Goal: Check status: Check status

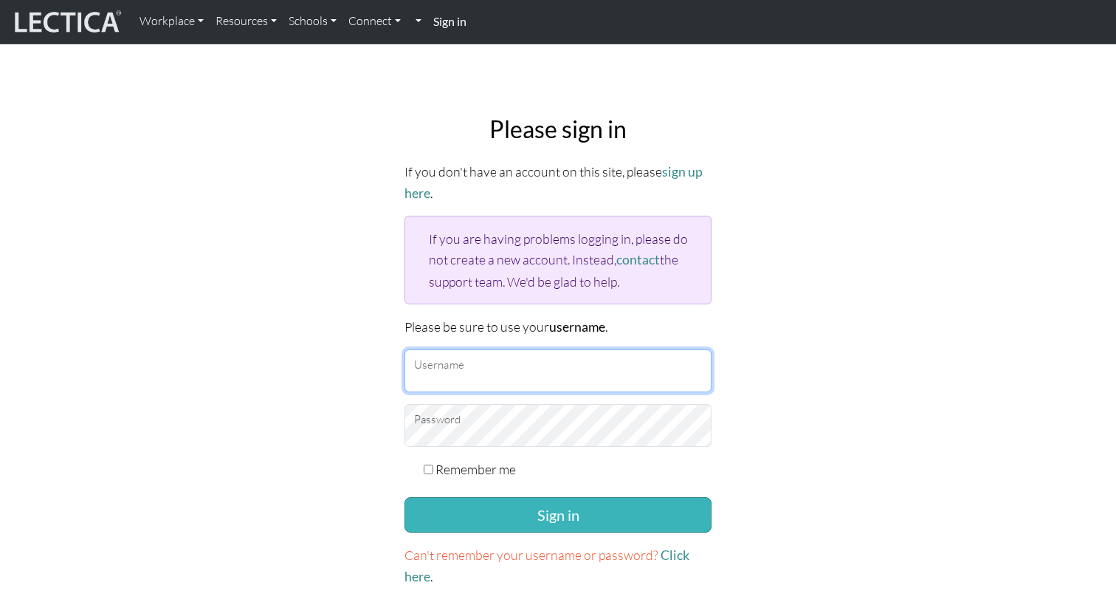
type input "anijain"
click at [484, 512] on button "Sign in" at bounding box center [558, 514] width 307 height 35
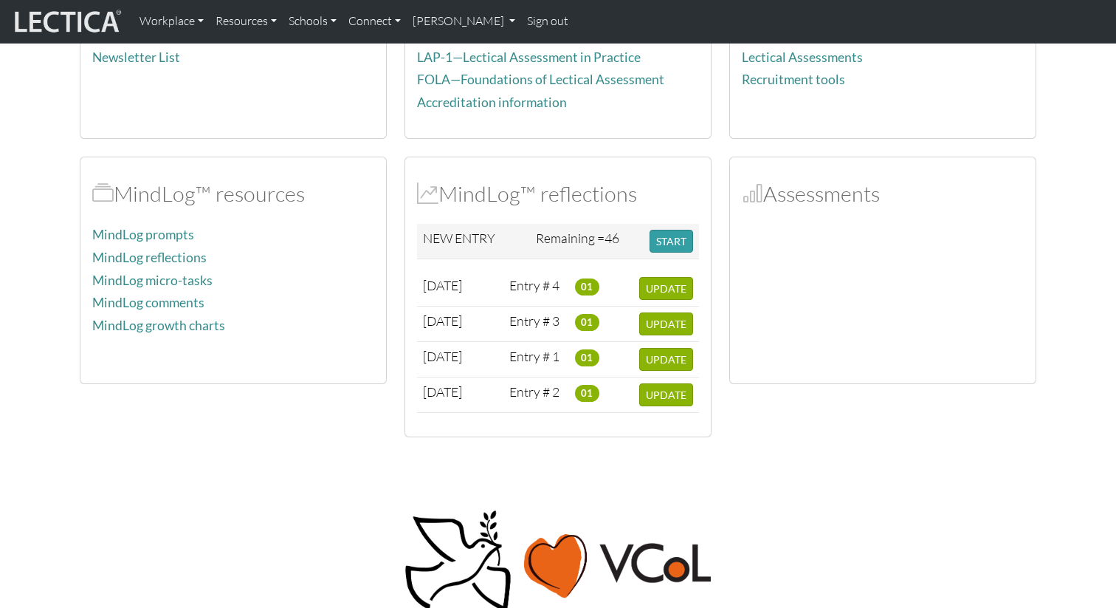
scroll to position [243, 0]
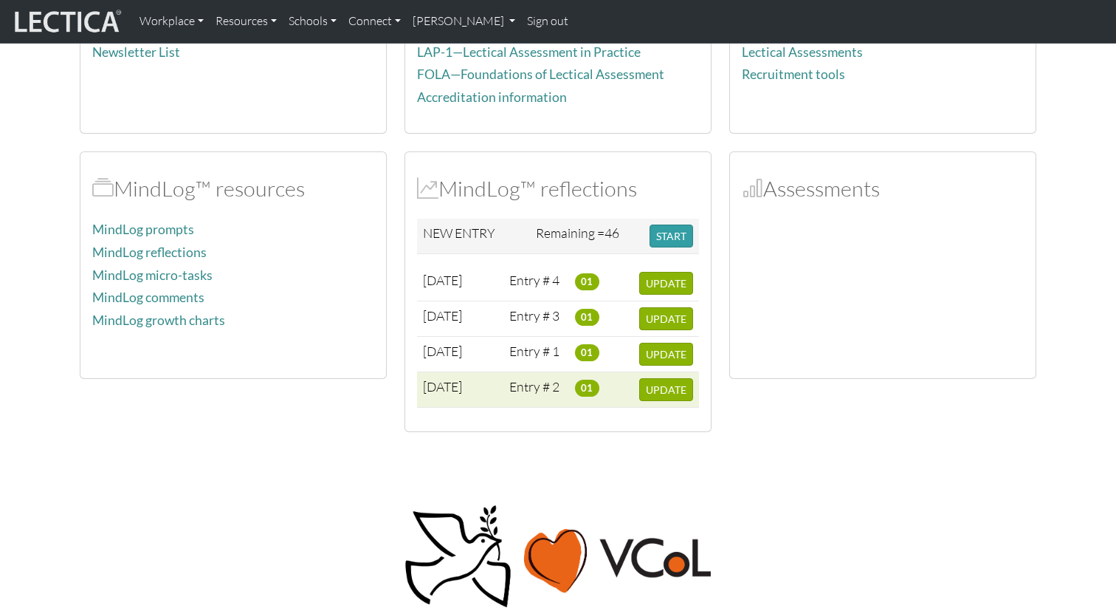
click at [444, 390] on span "[DATE]" at bounding box center [442, 386] width 39 height 16
click at [587, 387] on span "01" at bounding box center [587, 387] width 24 height 16
click at [653, 392] on span "UPDATE" at bounding box center [666, 389] width 41 height 13
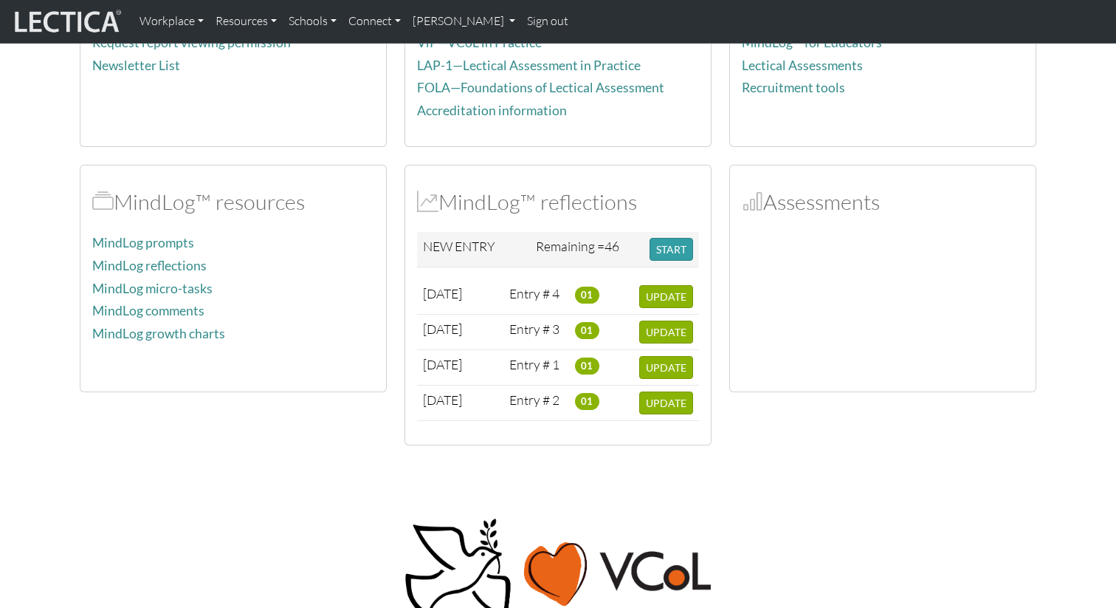
scroll to position [243, 0]
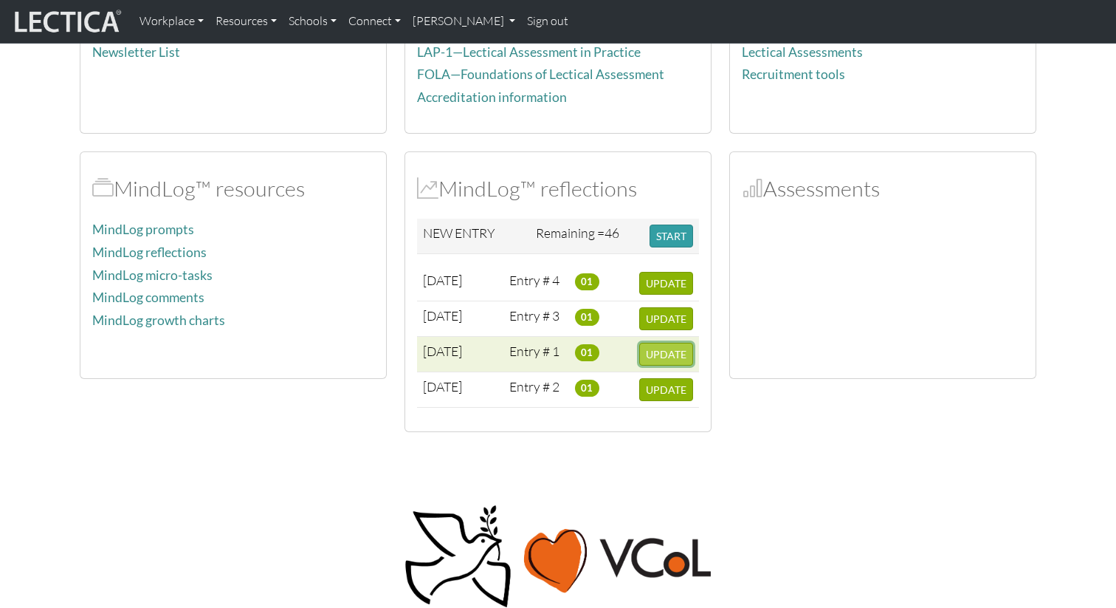
click at [666, 354] on span "UPDATE" at bounding box center [666, 354] width 41 height 13
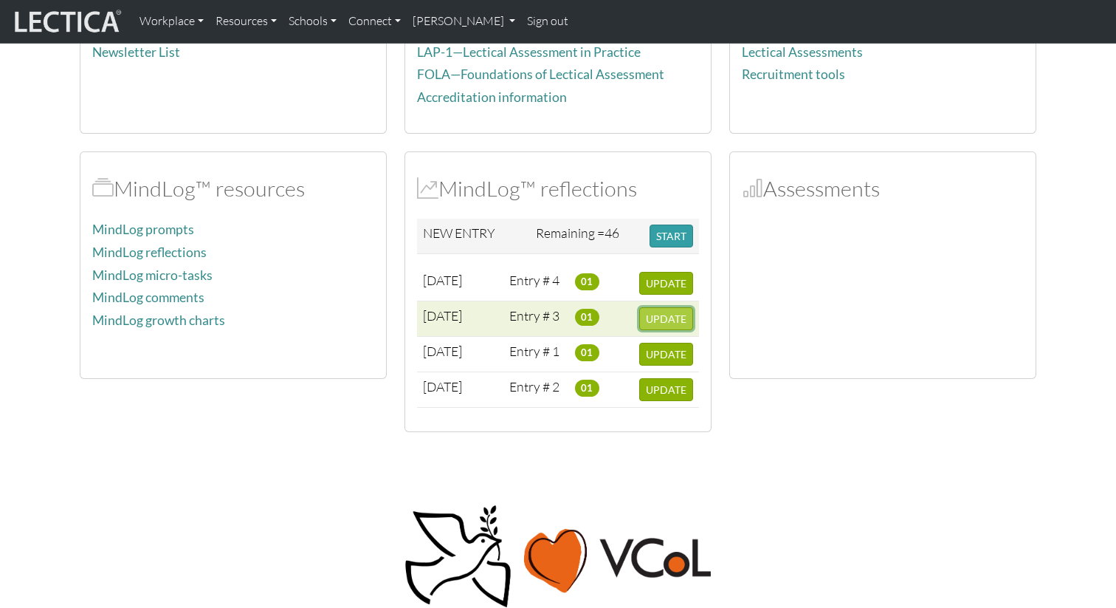
click at [653, 321] on span "UPDATE" at bounding box center [666, 318] width 41 height 13
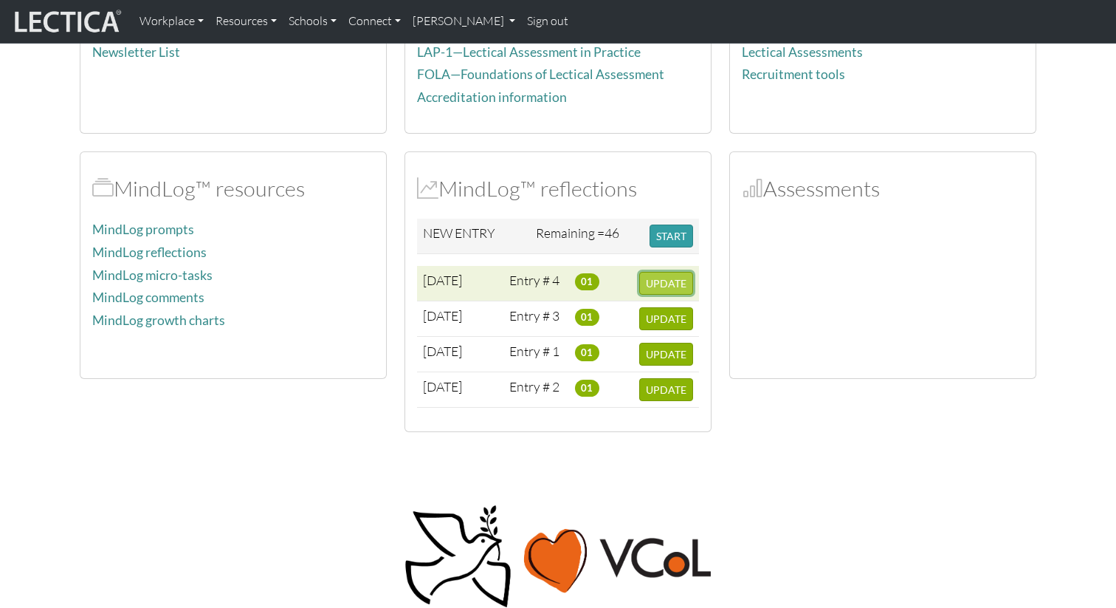
click at [667, 283] on span "UPDATE" at bounding box center [666, 283] width 41 height 13
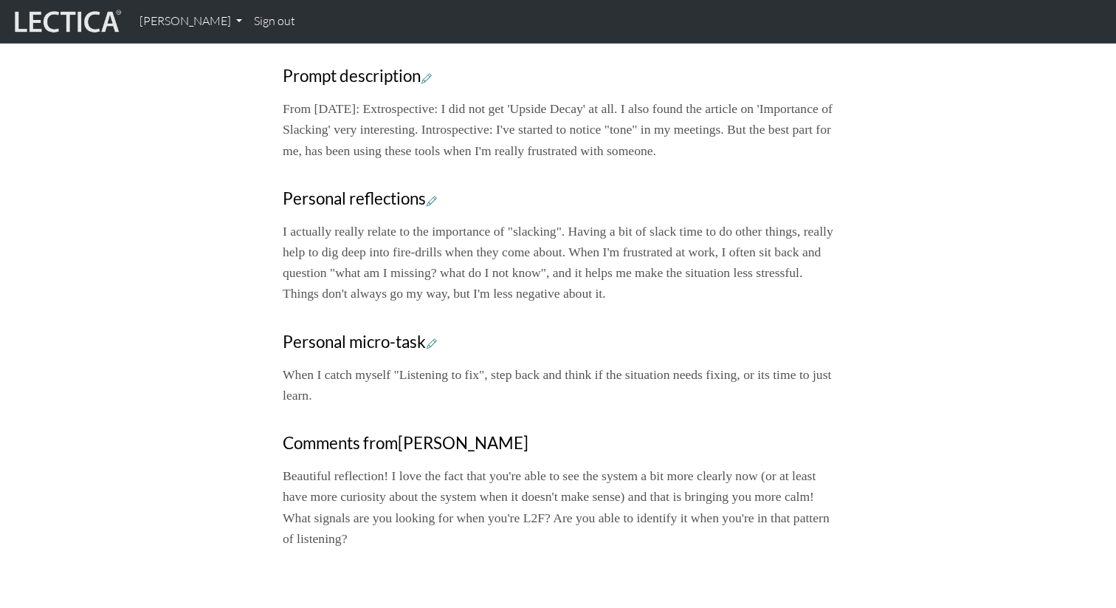
scroll to position [636, 0]
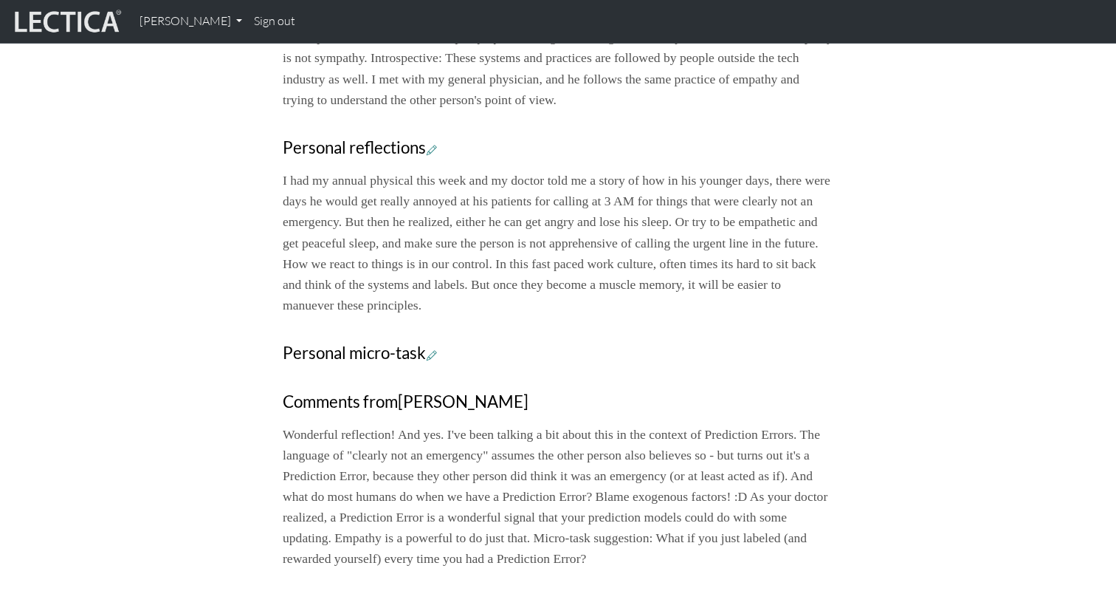
scroll to position [710, 0]
click at [588, 351] on h3 "Personal micro-task" at bounding box center [558, 352] width 551 height 20
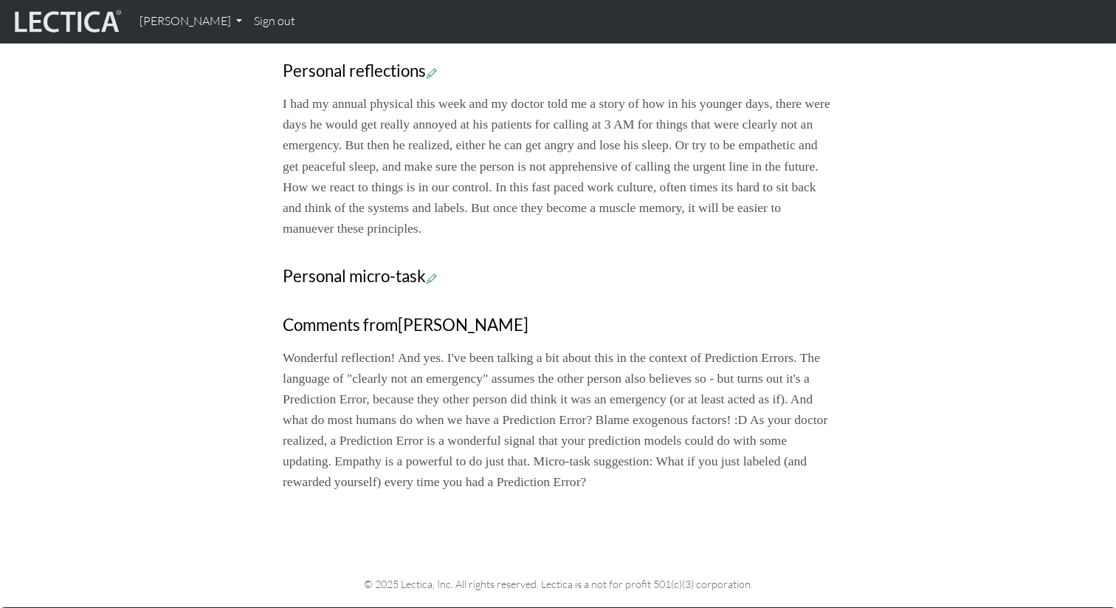
scroll to position [795, 0]
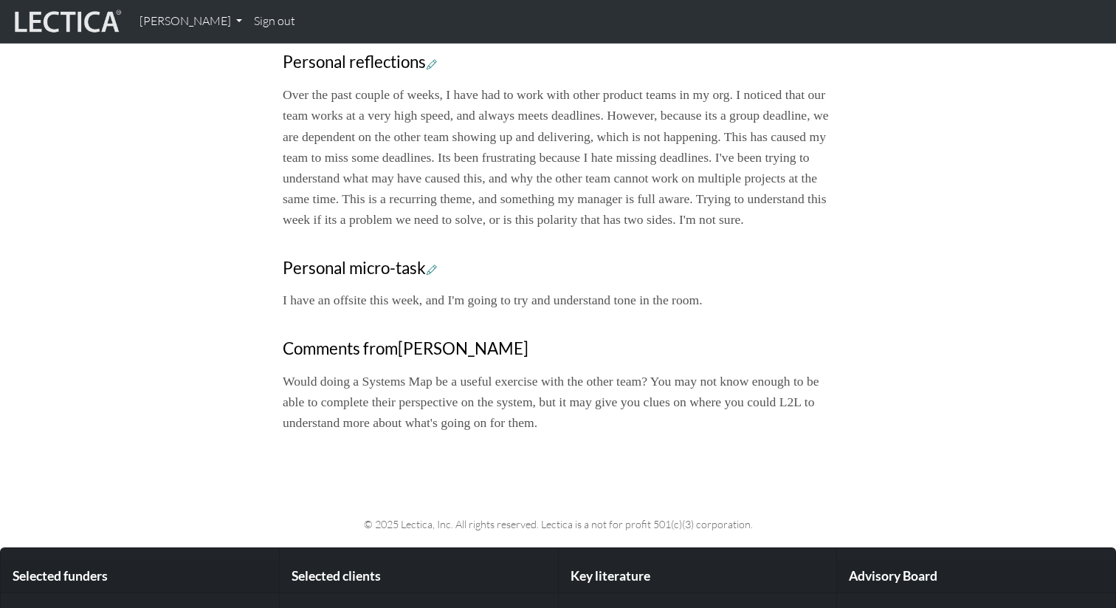
scroll to position [823, 0]
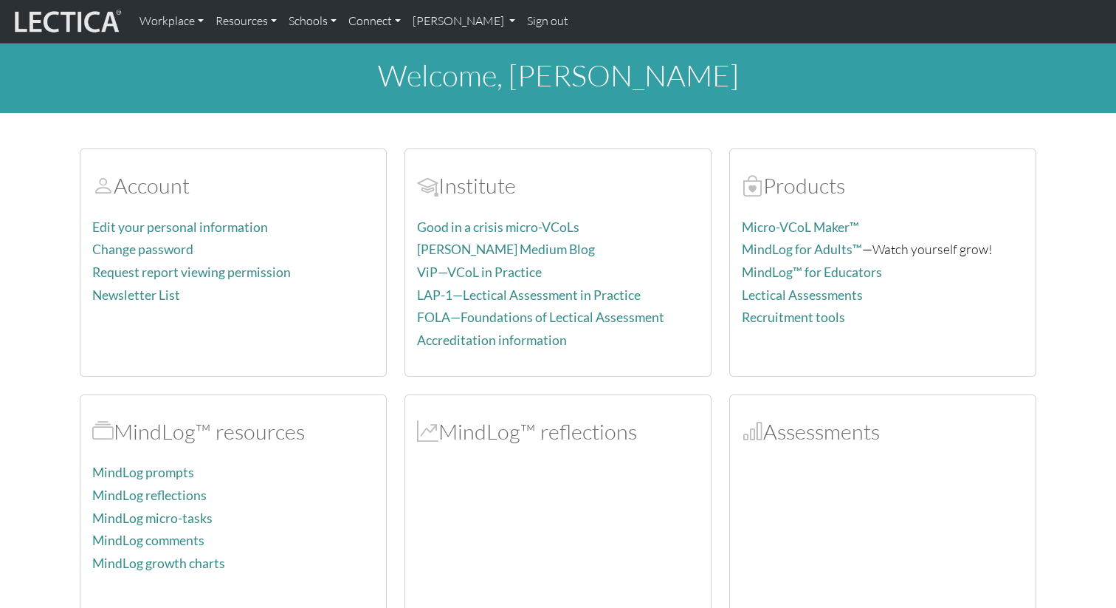
scroll to position [243, 0]
